Goal: Task Accomplishment & Management: Use online tool/utility

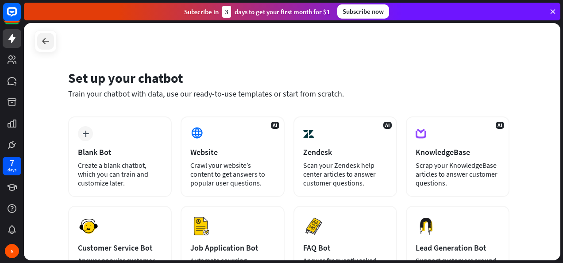
click at [45, 40] on icon at bounding box center [45, 41] width 11 height 11
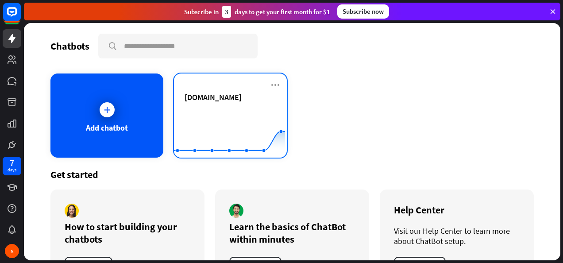
click at [255, 107] on div "[DOMAIN_NAME]" at bounding box center [231, 107] width 92 height 31
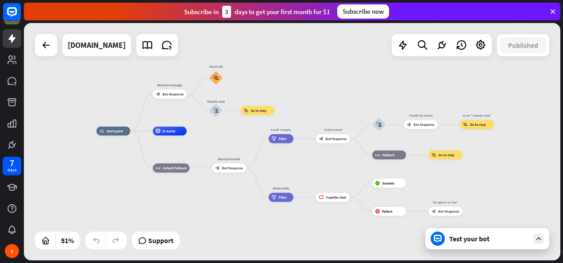
drag, startPoint x: 260, startPoint y: 207, endPoint x: 83, endPoint y: 185, distance: 178.5
click at [83, 185] on div "home_2 Start point Welcome message block_bot_response Bot Response Small talk b…" at bounding box center [292, 141] width 536 height 237
click at [166, 96] on span "Bot Response" at bounding box center [172, 94] width 21 height 4
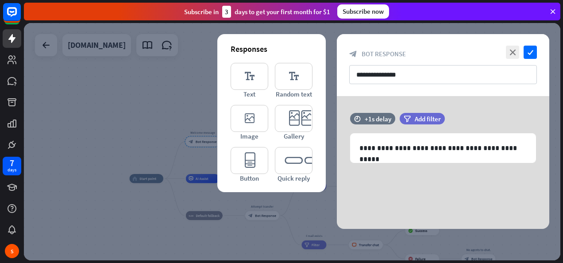
click at [185, 181] on div at bounding box center [292, 141] width 536 height 237
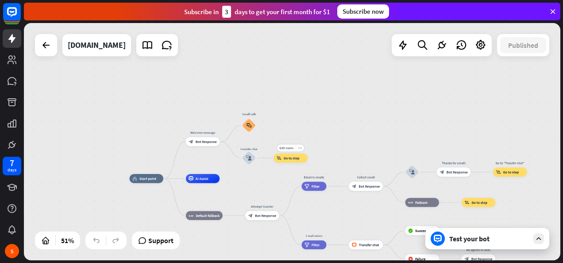
click at [297, 158] on span "Go to step" at bounding box center [292, 158] width 16 height 4
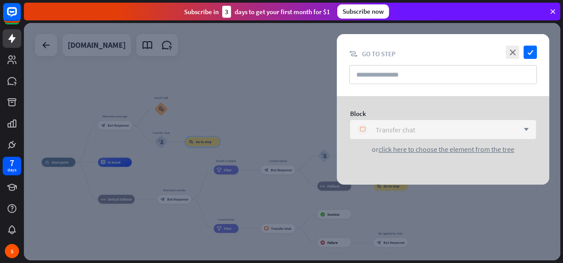
click at [403, 131] on div "Transfer chat" at bounding box center [395, 129] width 39 height 9
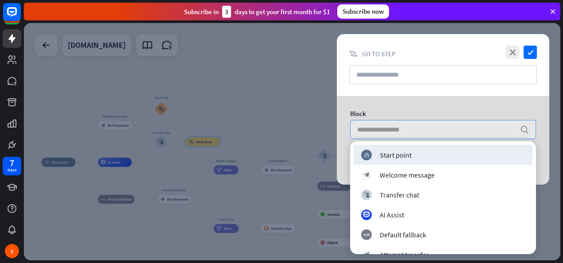
click at [415, 112] on div "Block" at bounding box center [443, 113] width 186 height 8
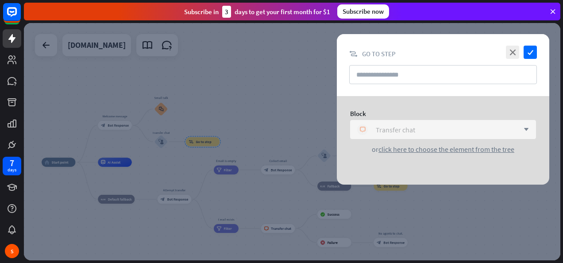
click at [402, 127] on div "Transfer chat" at bounding box center [395, 129] width 39 height 9
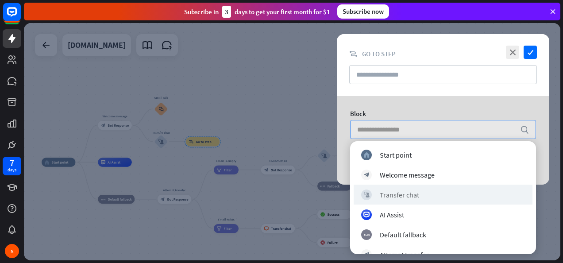
click at [413, 187] on div "block_user_input Transfer chat" at bounding box center [443, 195] width 179 height 20
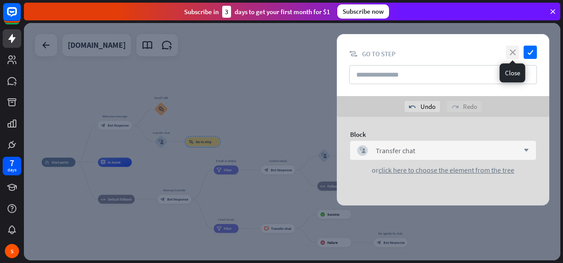
click at [517, 54] on icon "close" at bounding box center [512, 52] width 13 height 13
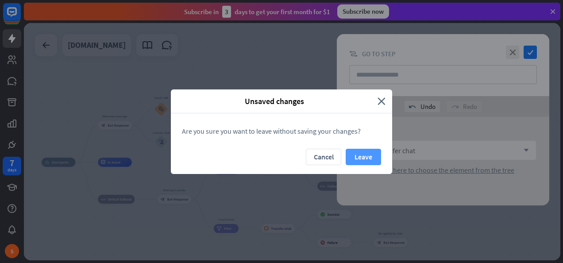
click at [359, 154] on button "Leave" at bounding box center [363, 157] width 35 height 16
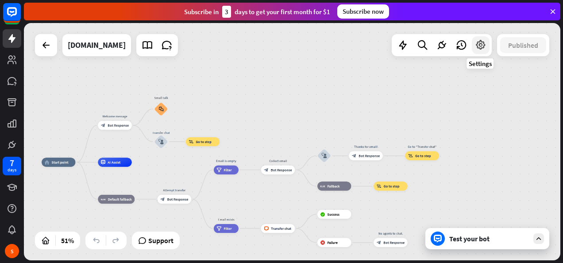
click at [483, 48] on icon at bounding box center [481, 45] width 12 height 12
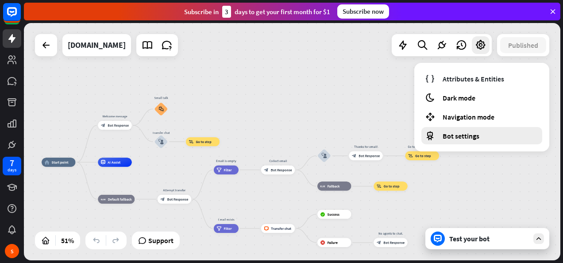
click at [465, 137] on span "Bot settings" at bounding box center [461, 135] width 37 height 9
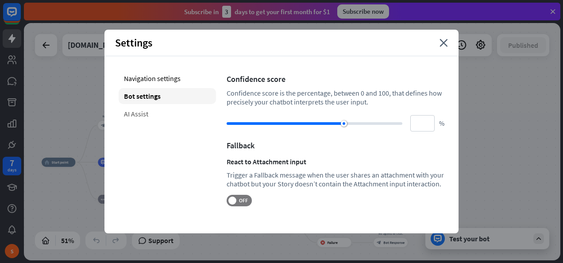
click at [143, 112] on div "AI Assist" at bounding box center [167, 114] width 97 height 16
type input "**"
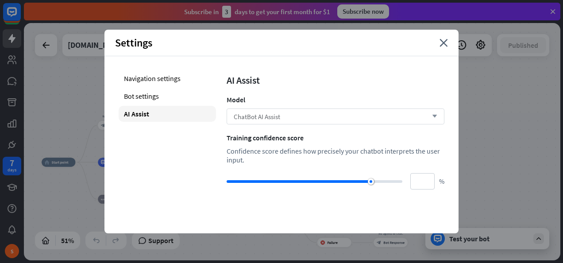
click at [342, 116] on div "ChatBot AI Assist arrow_down" at bounding box center [336, 116] width 218 height 16
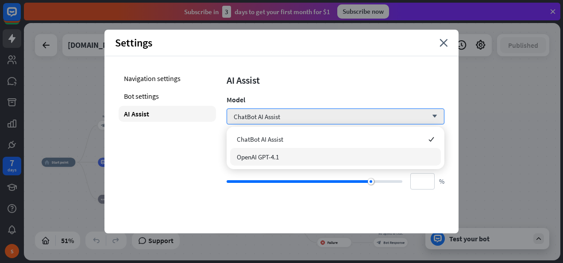
click at [61, 207] on div "home_2 Start point Welcome message block_bot_response Bot Response Small talk b…" at bounding box center [178, 222] width 273 height 121
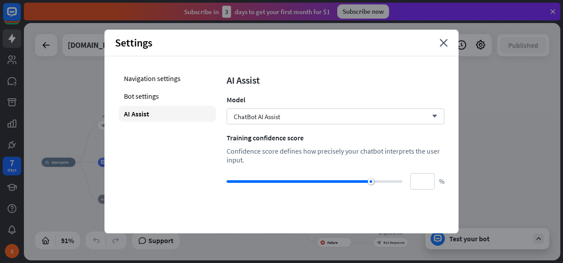
click at [55, 60] on div "home_2 Start point Welcome message block_bot_response Bot Response Small talk b…" at bounding box center [292, 141] width 536 height 237
click at [446, 43] on icon "close" at bounding box center [444, 43] width 8 height 8
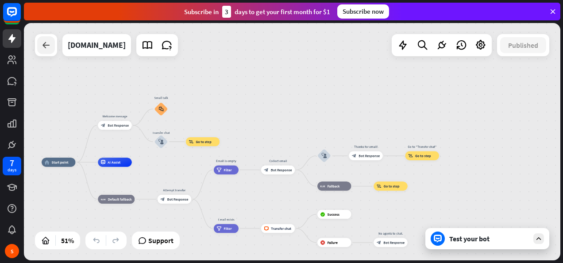
click at [39, 42] on div at bounding box center [46, 45] width 18 height 18
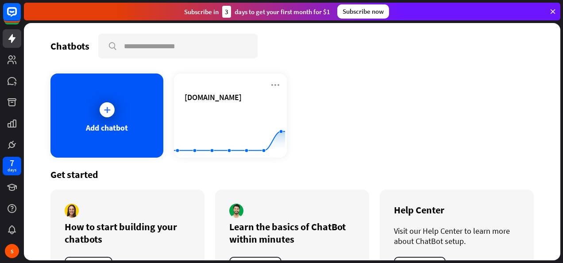
scroll to position [37, 0]
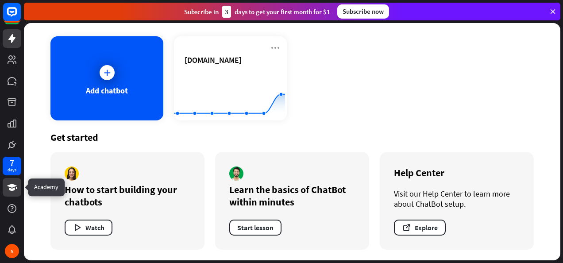
click at [12, 189] on icon at bounding box center [12, 187] width 10 height 7
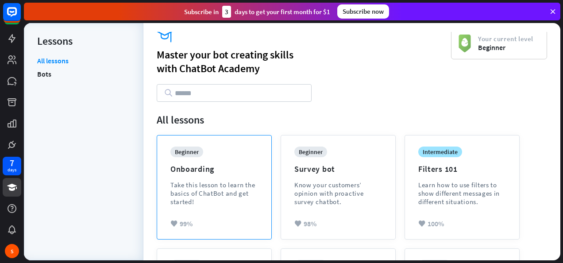
scroll to position [13, 0]
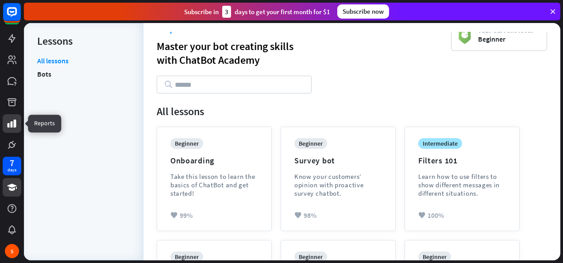
click at [4, 122] on link at bounding box center [12, 123] width 19 height 19
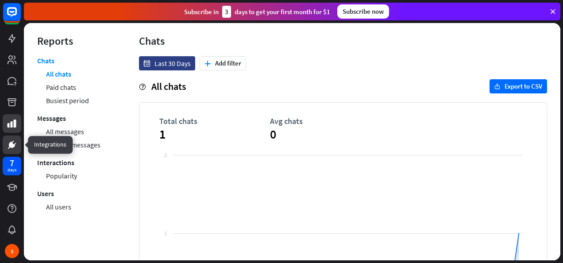
click at [11, 139] on link at bounding box center [12, 144] width 19 height 19
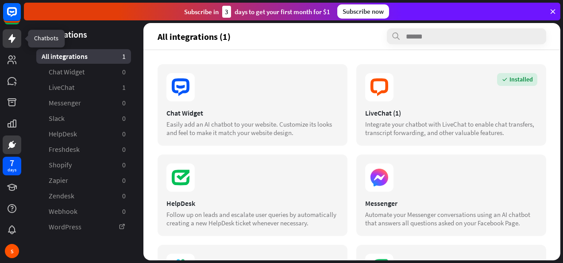
click at [11, 39] on icon at bounding box center [11, 38] width 7 height 9
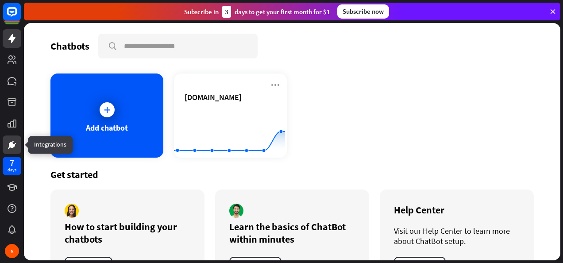
click at [8, 147] on icon at bounding box center [12, 144] width 11 height 11
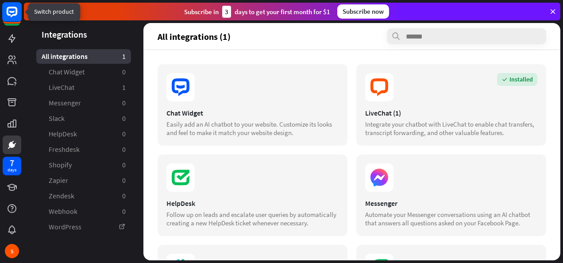
click at [14, 20] on rect at bounding box center [11, 11] width 19 height 19
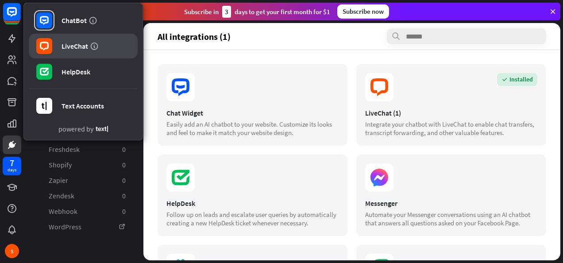
click at [81, 50] on link "LiveChat" at bounding box center [83, 46] width 109 height 25
